Goal: Task Accomplishment & Management: Manage account settings

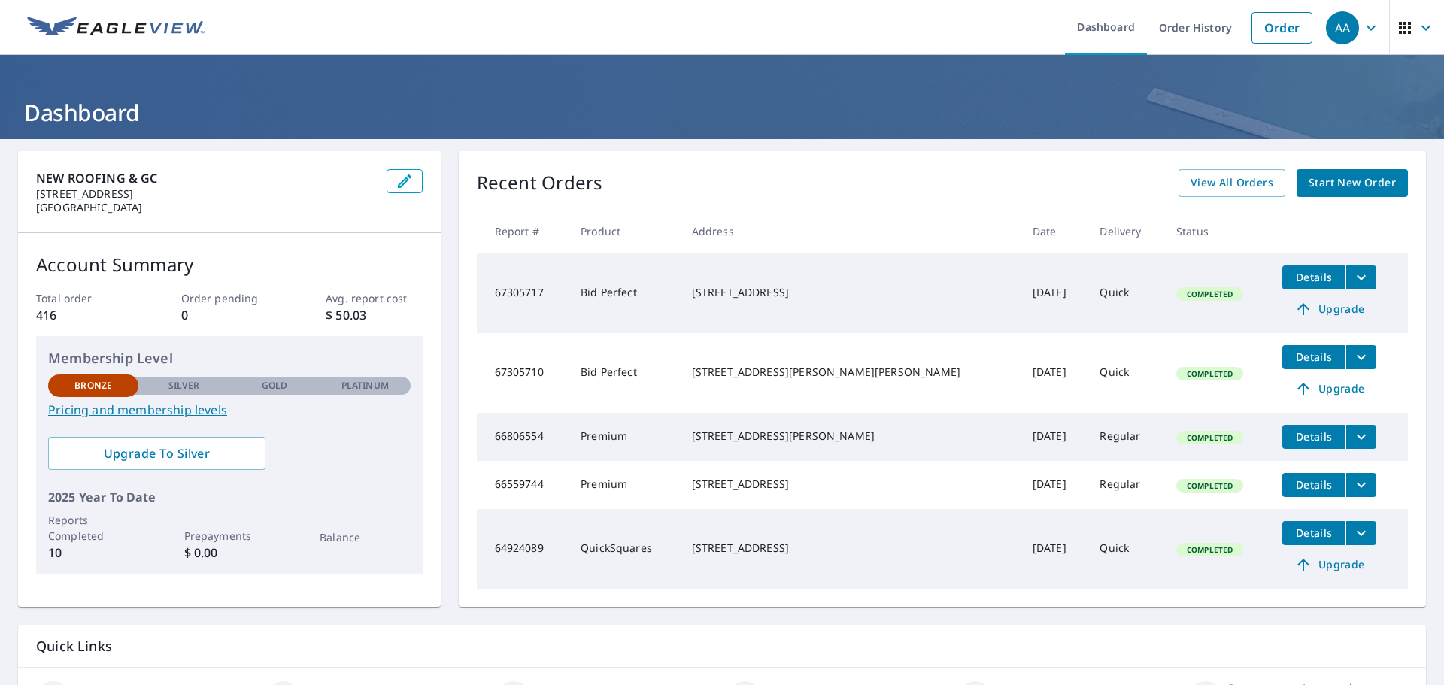
click at [1178, 293] on span "Completed" at bounding box center [1210, 294] width 64 height 11
click at [1294, 284] on span "Details" at bounding box center [1314, 277] width 45 height 14
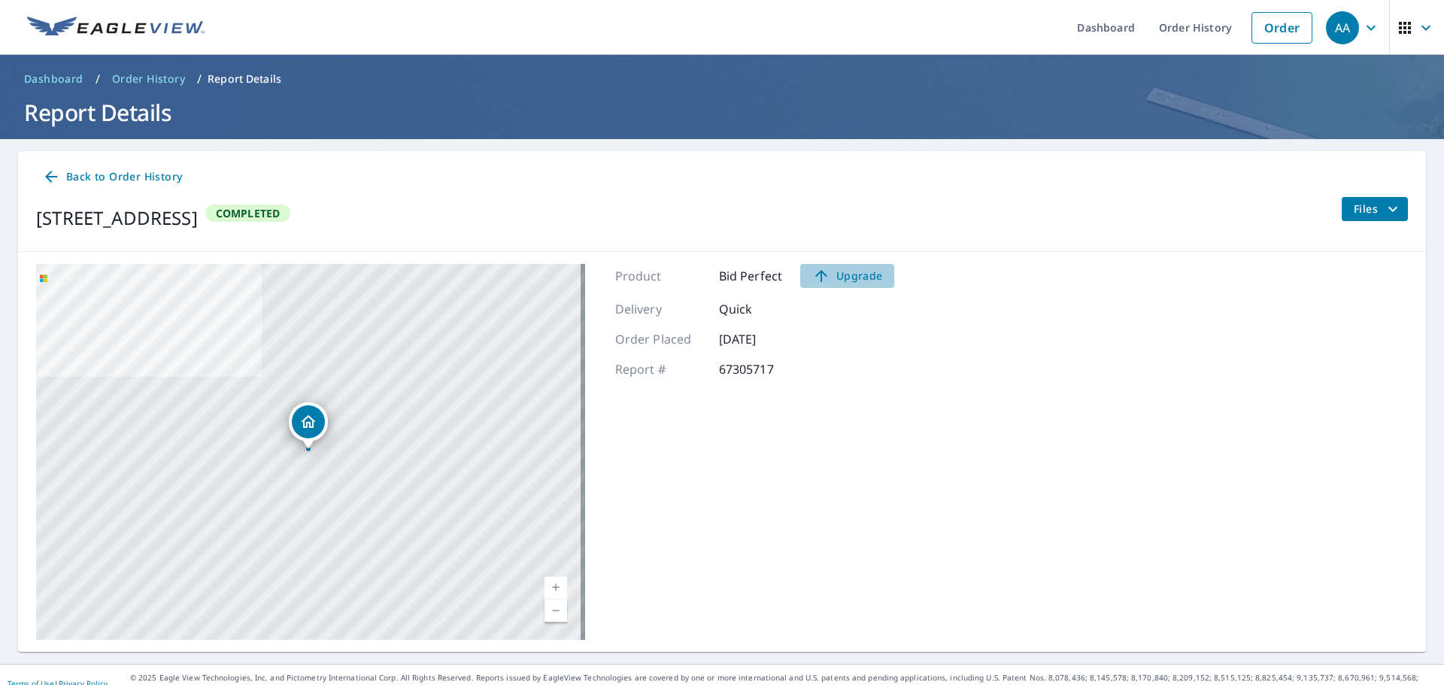
click at [867, 280] on span "Upgrade" at bounding box center [848, 276] width 76 height 18
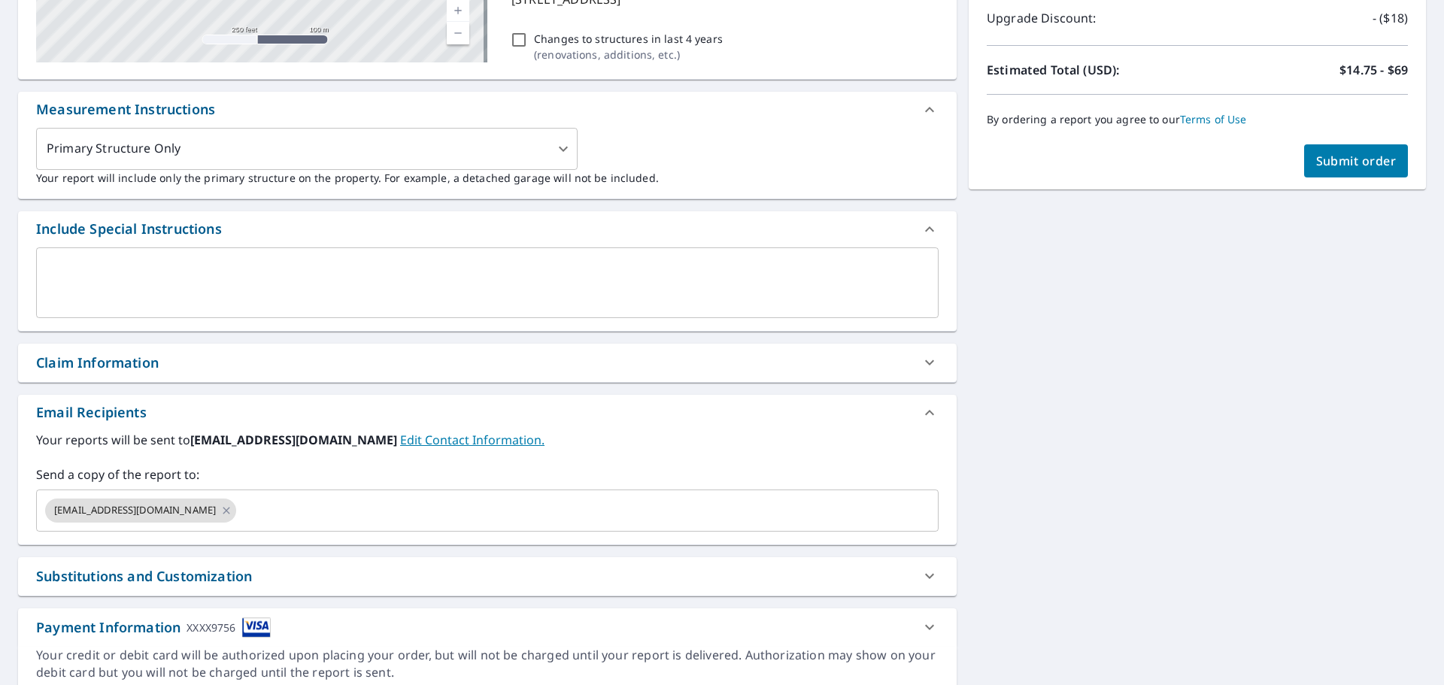
scroll to position [301, 0]
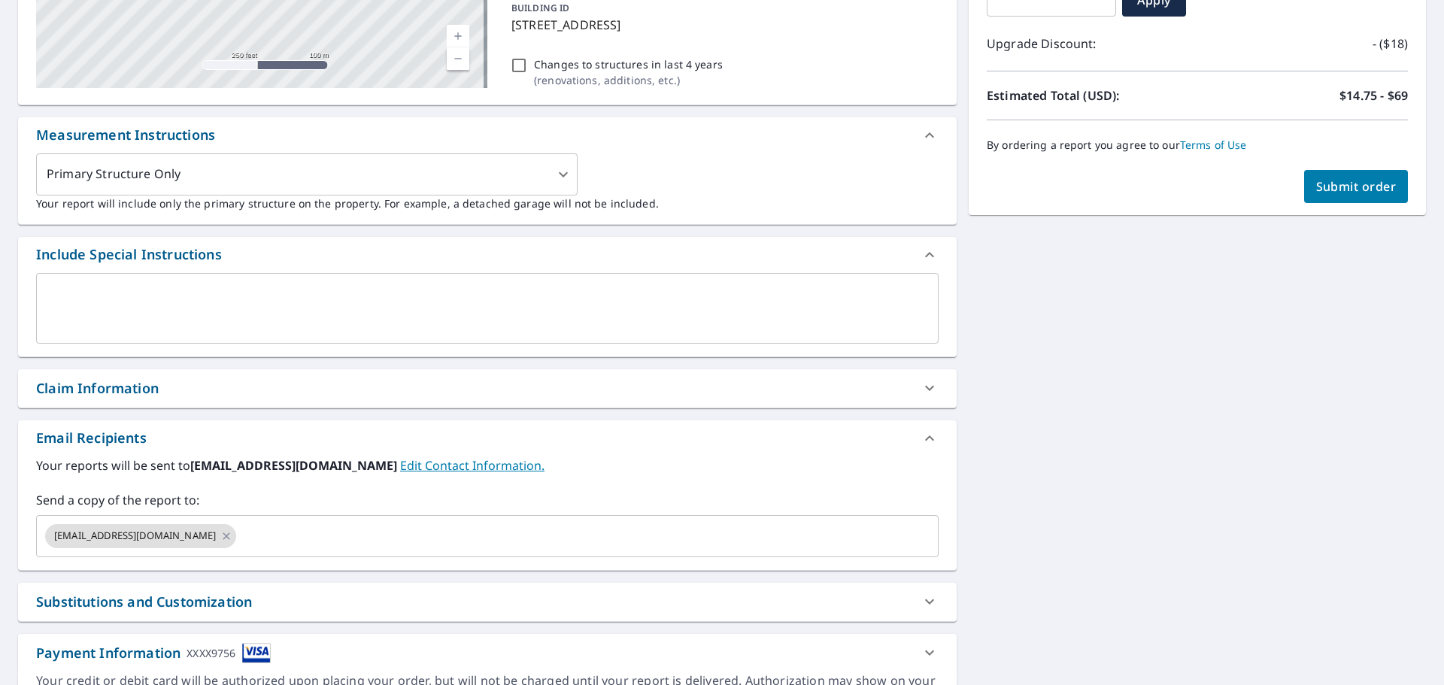
click at [428, 463] on link "Edit Contact Information." at bounding box center [472, 465] width 144 height 17
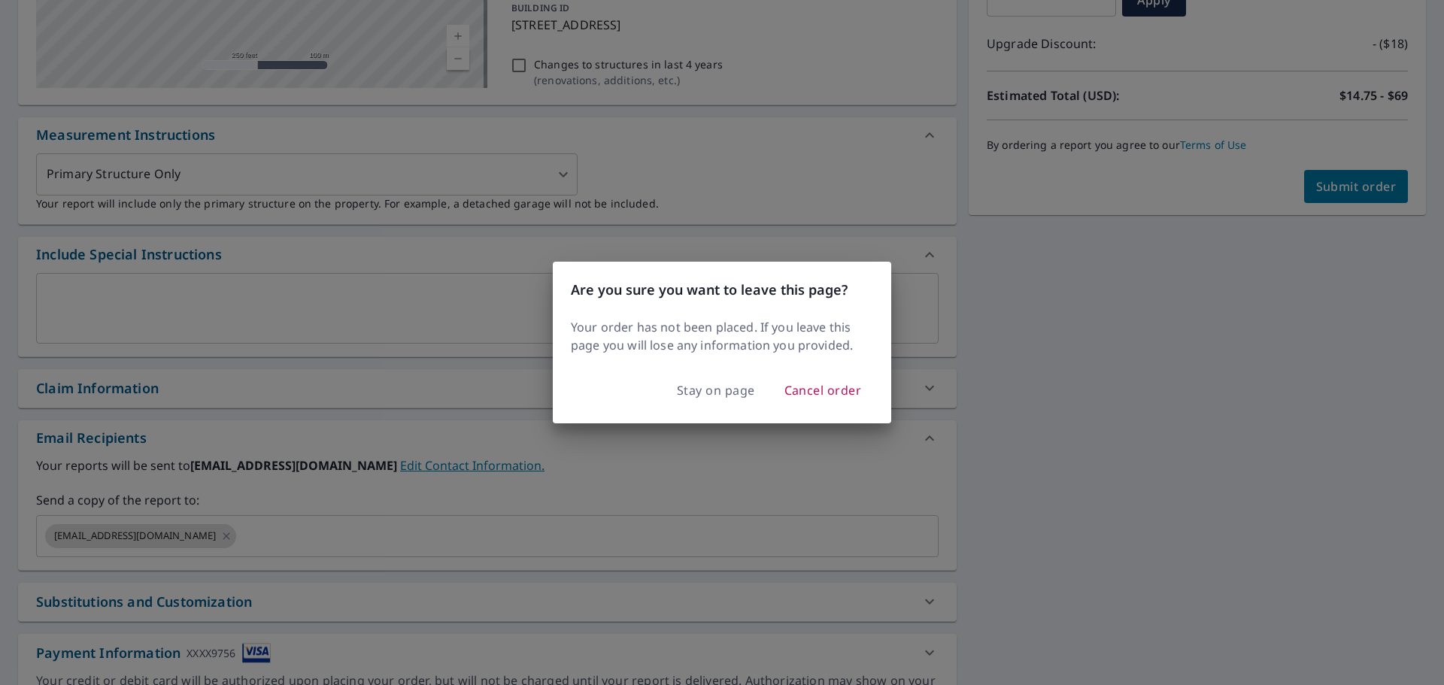
click at [742, 477] on div "Are you sure you want to leave this page? Your order has not been placed. If yo…" at bounding box center [722, 342] width 1444 height 685
checkbox input "true"
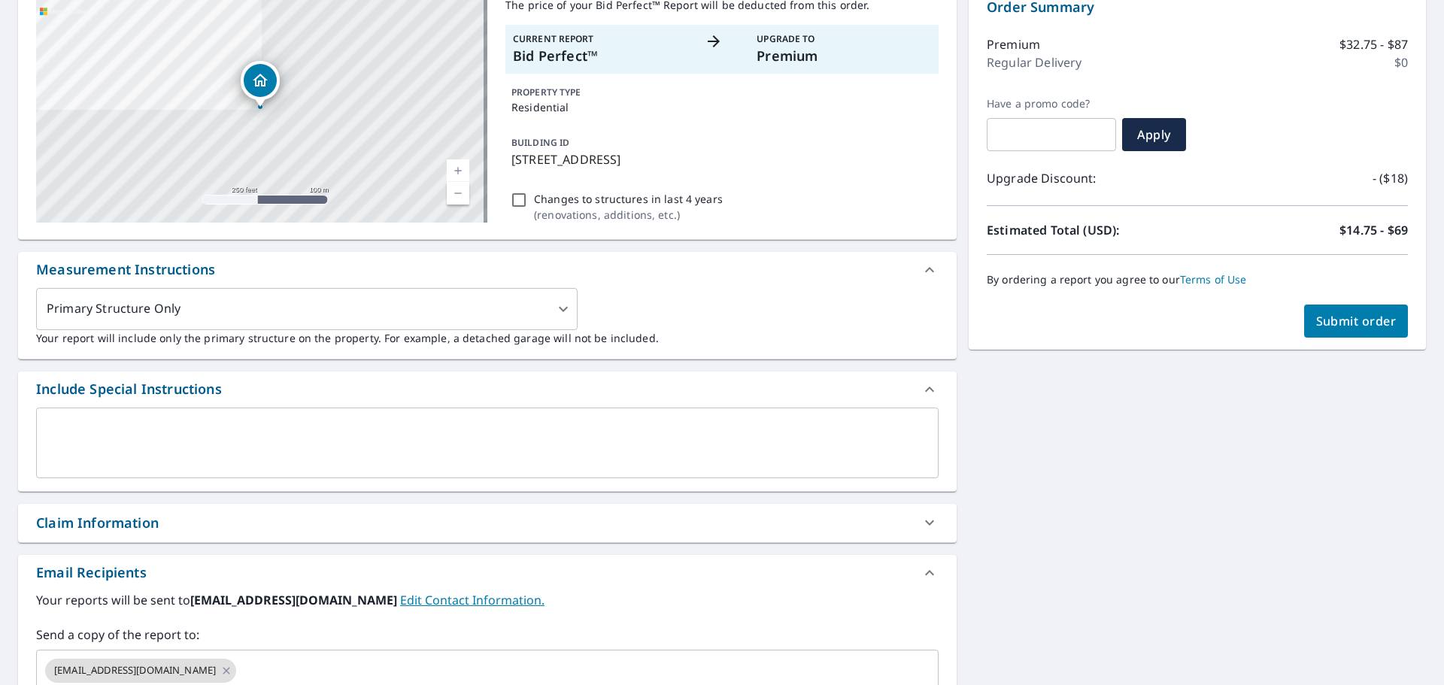
scroll to position [0, 0]
